Goal: Find specific page/section: Find specific page/section

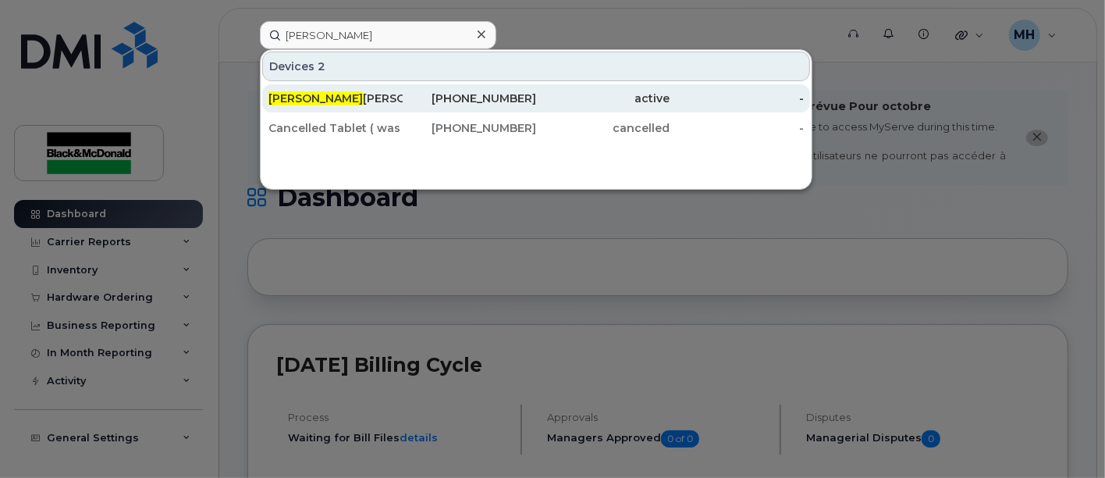
type input "[PERSON_NAME]"
click at [350, 94] on div "[PERSON_NAME]" at bounding box center [335, 99] width 134 height 16
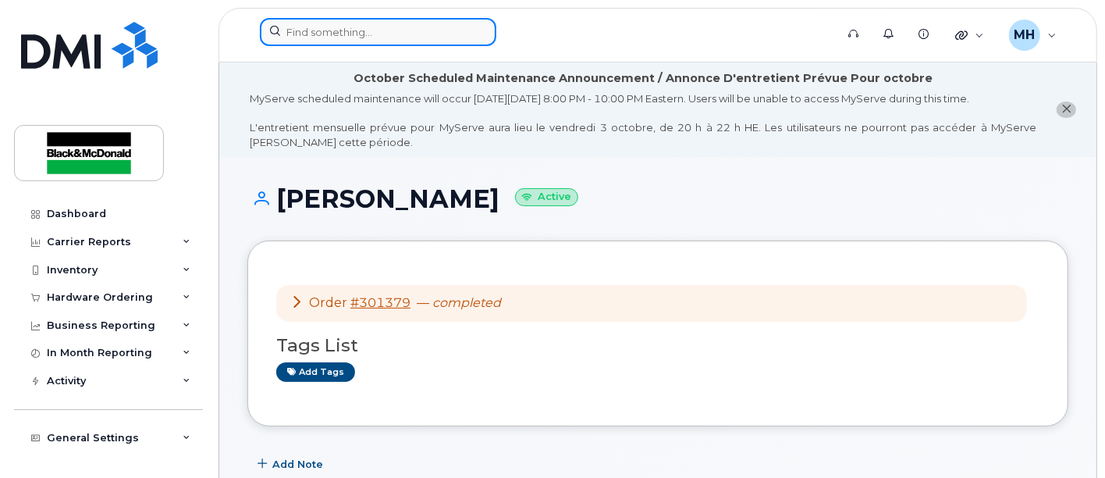
click at [372, 30] on input at bounding box center [378, 32] width 236 height 28
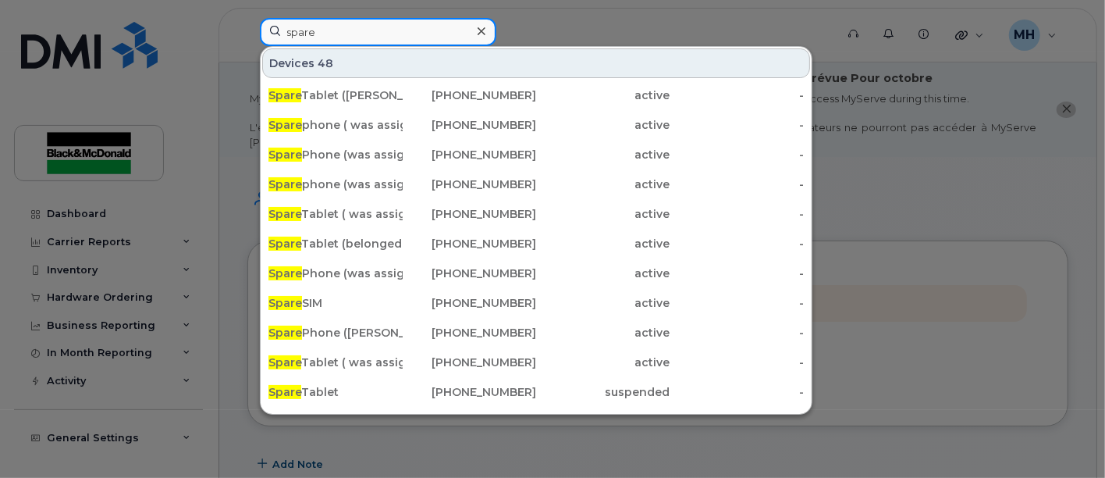
type input "spare"
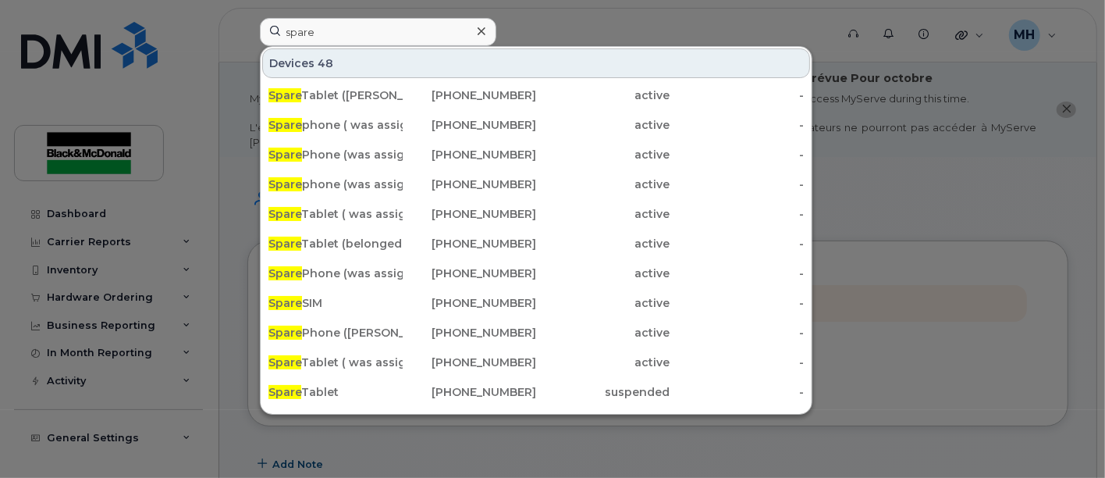
click at [478, 30] on icon at bounding box center [482, 31] width 8 height 12
